Goal: Transaction & Acquisition: Purchase product/service

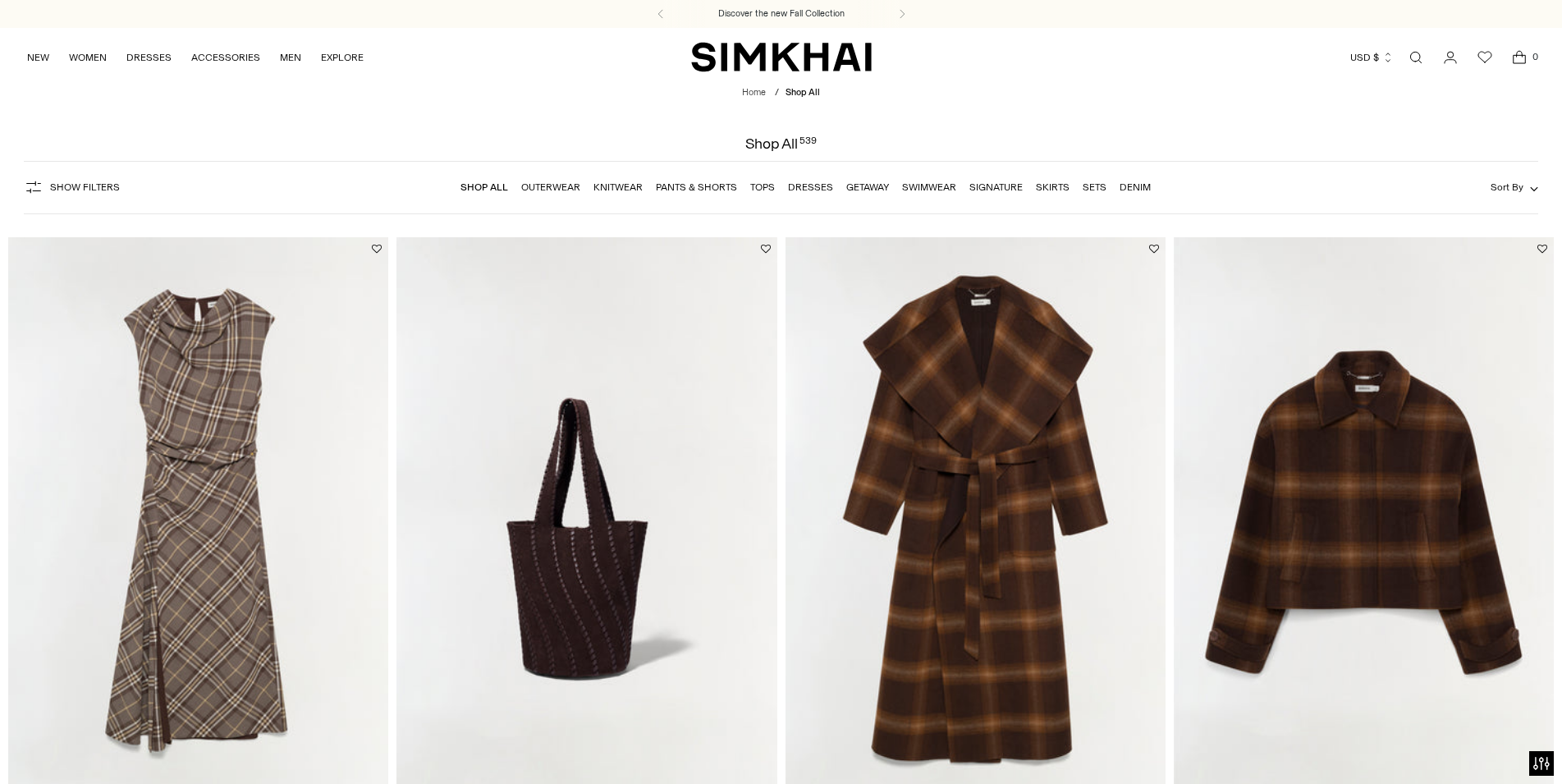
click at [703, 187] on link "Pants & Shorts" at bounding box center [696, 187] width 81 height 11
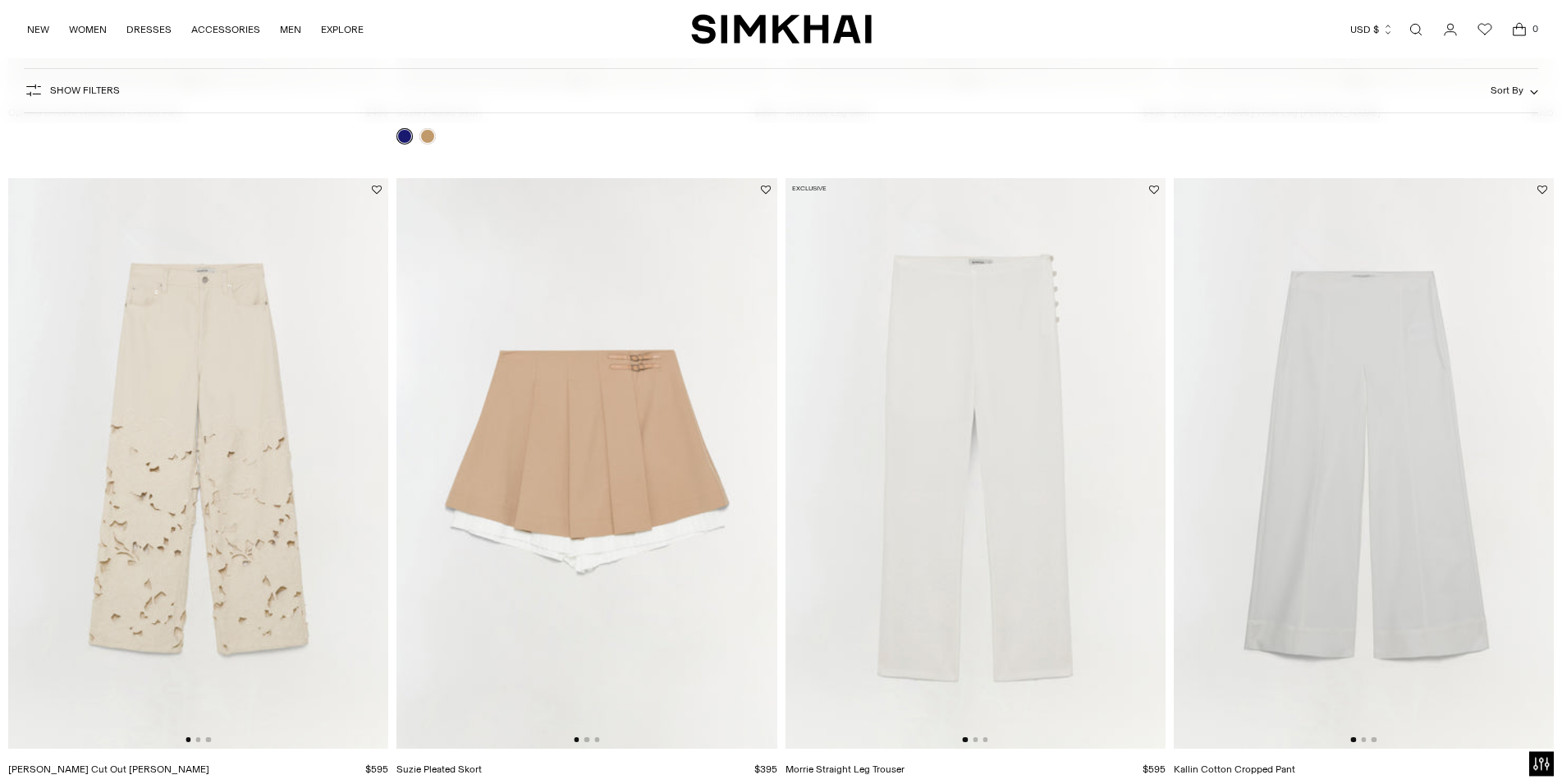
scroll to position [2762, 0]
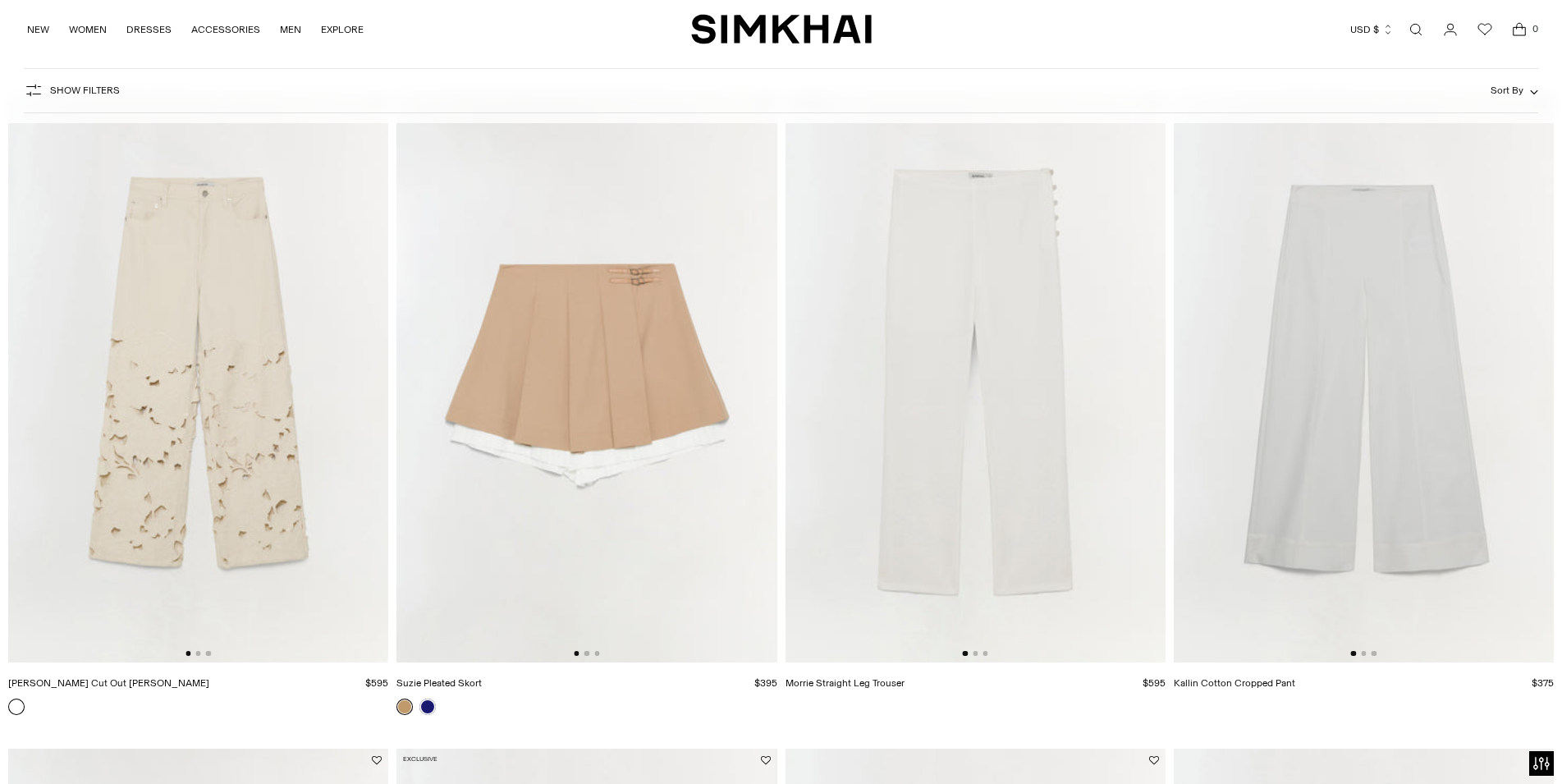
click at [140, 449] on img at bounding box center [198, 377] width 380 height 570
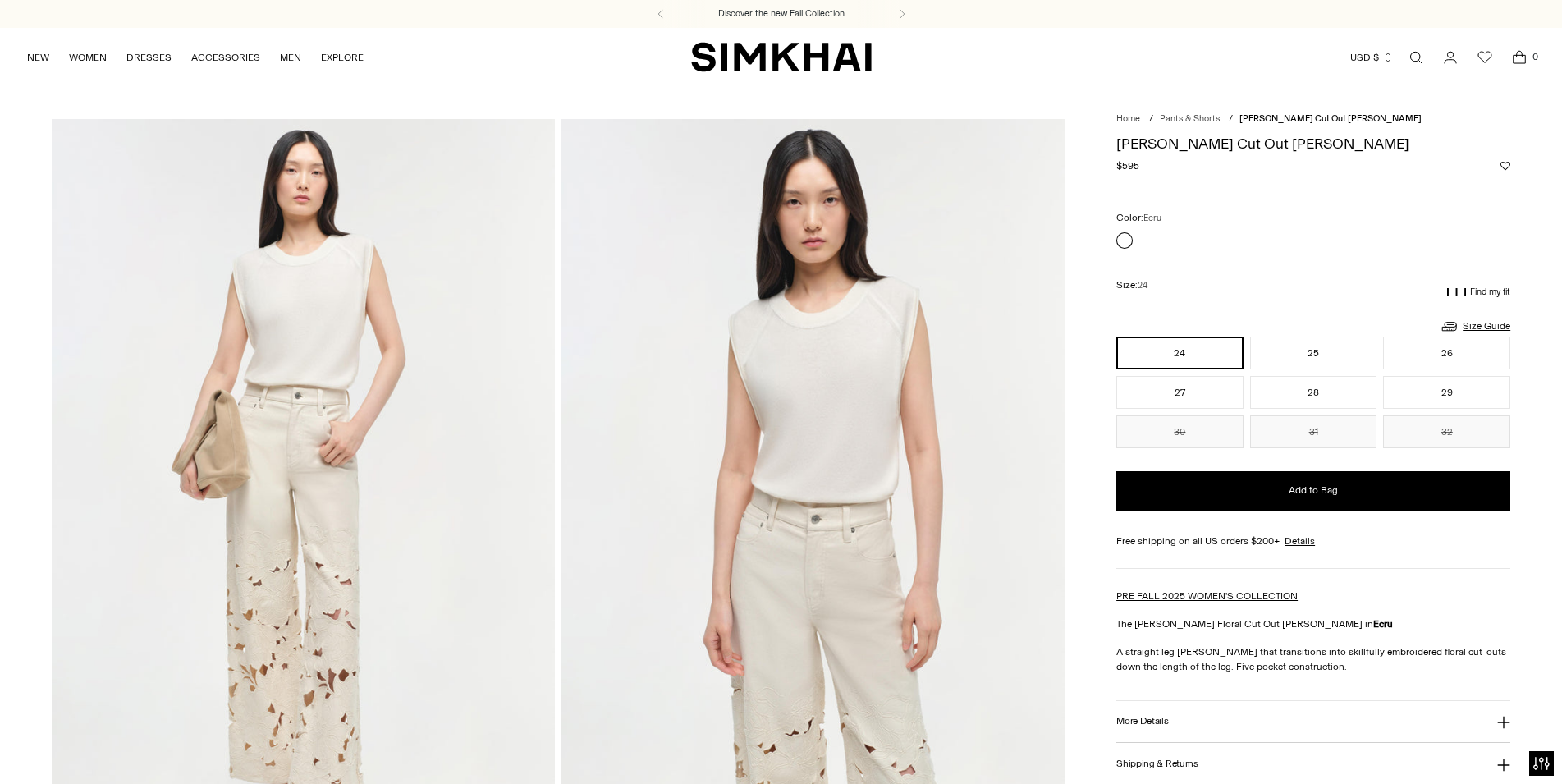
click at [1373, 223] on div "Color: Ecru" at bounding box center [1313, 218] width 394 height 16
click at [1334, 287] on div "Size: 24" at bounding box center [1313, 286] width 394 height 35
click at [1485, 325] on link "Size Guide" at bounding box center [1474, 326] width 71 height 21
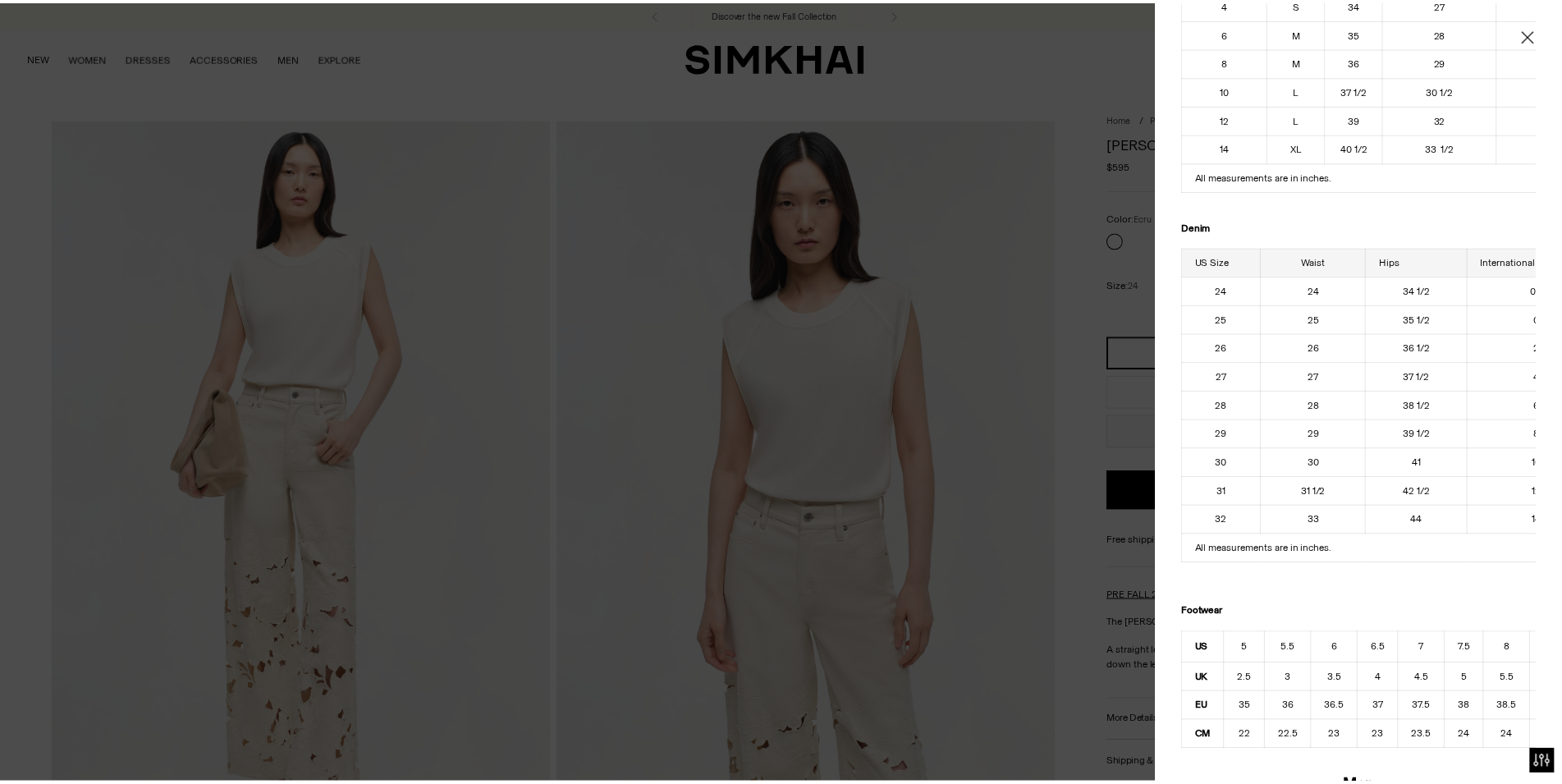
scroll to position [276, 0]
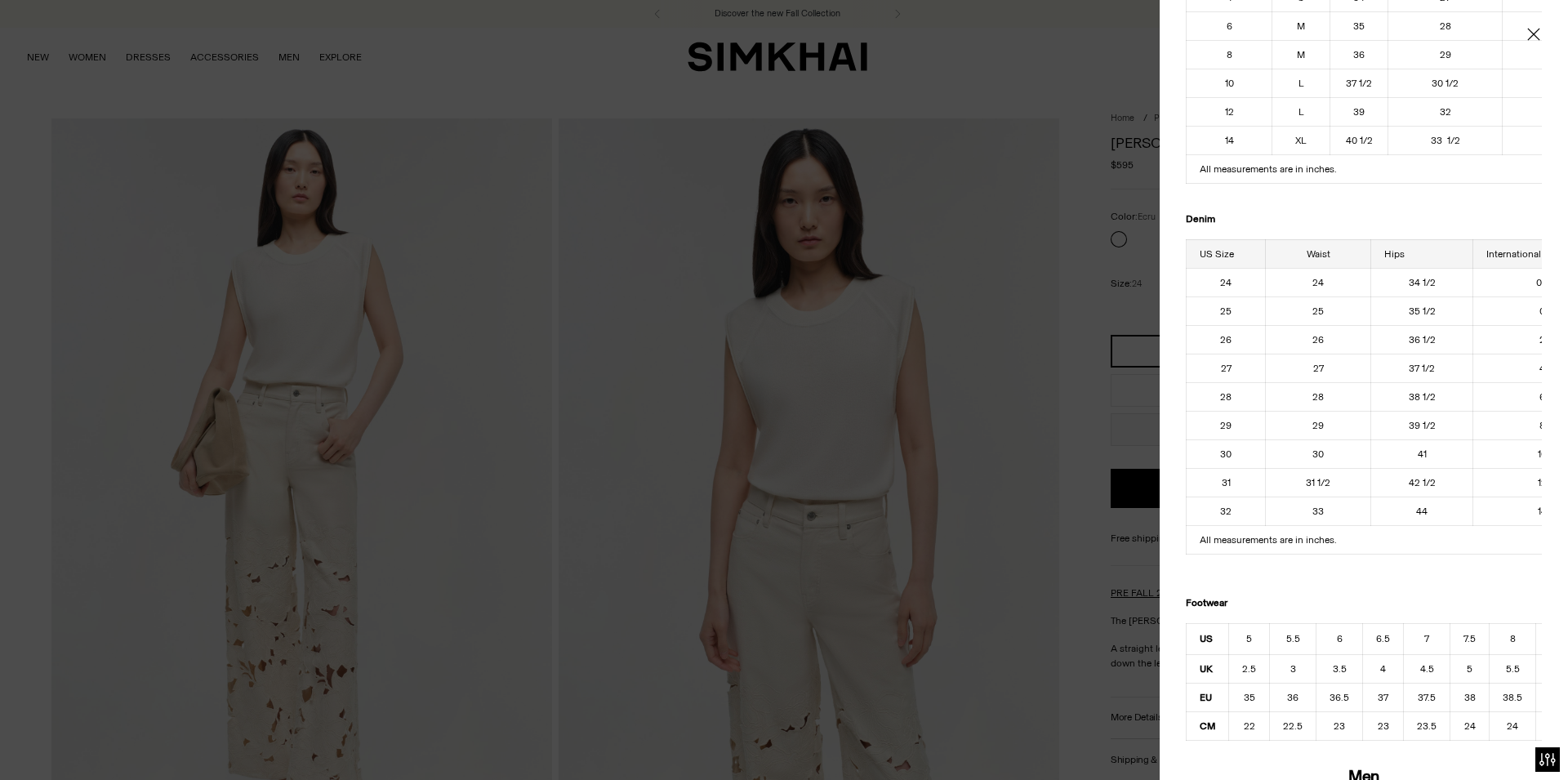
click at [1009, 21] on div at bounding box center [784, 390] width 1568 height 780
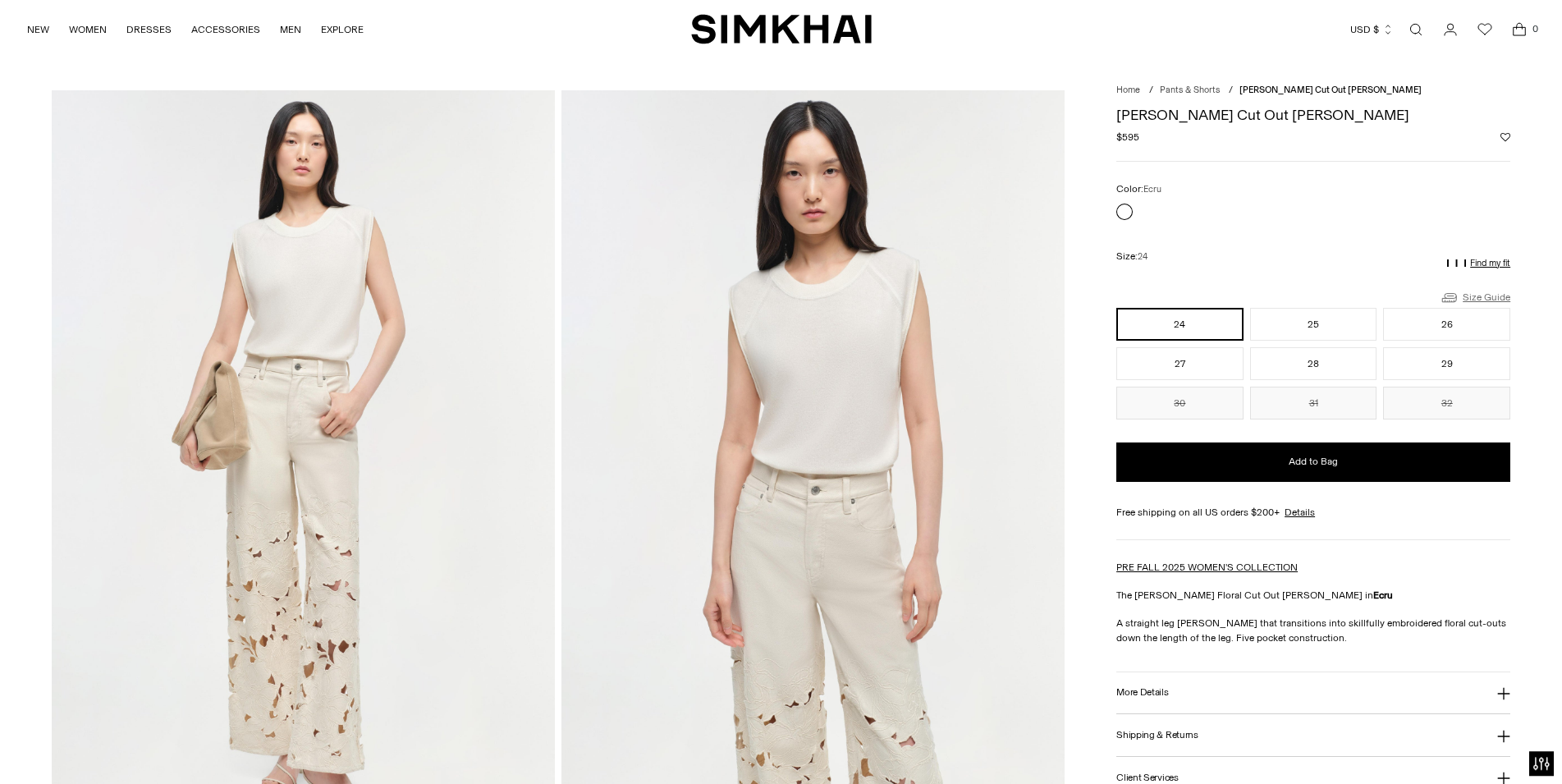
scroll to position [0, 0]
